Goal: Check status

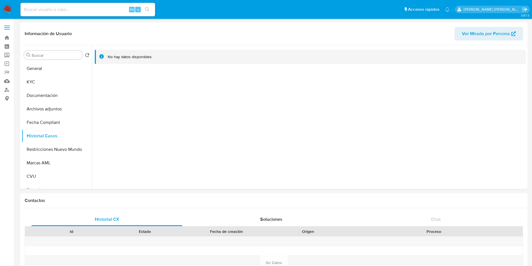
select select "10"
click at [101, 6] on input at bounding box center [87, 9] width 135 height 7
paste input "whCc0bmICBUlIrjIAOF82aGp"
type input "whCc0bmICBUlIrjIAOF82aGp"
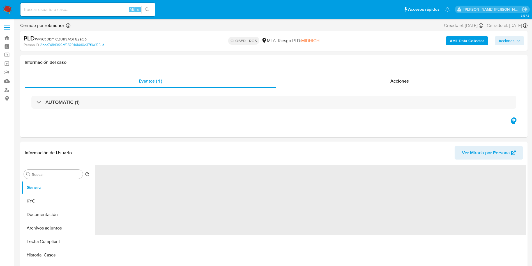
select select "10"
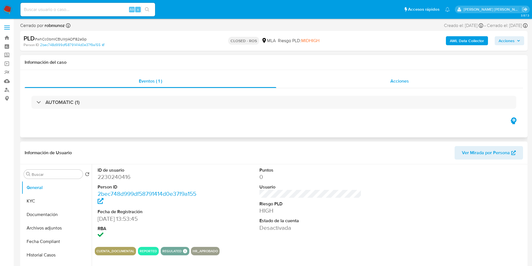
click at [399, 82] on span "Acciones" at bounding box center [399, 81] width 19 height 6
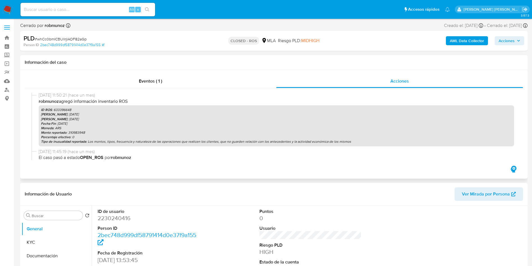
scroll to position [84, 0]
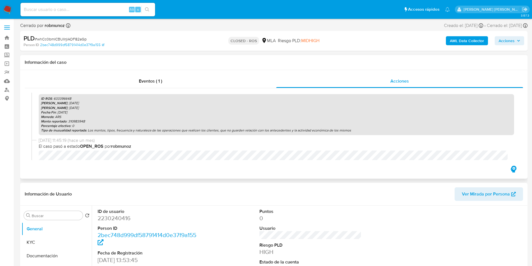
drag, startPoint x: 78, startPoint y: 103, endPoint x: 59, endPoint y: 103, distance: 18.8
click at [59, 103] on p "Fecha ROS : [DATE]" at bounding box center [276, 103] width 471 height 4
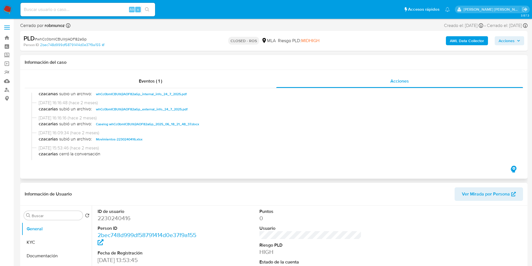
scroll to position [0, 0]
